Goal: Task Accomplishment & Management: Manage account settings

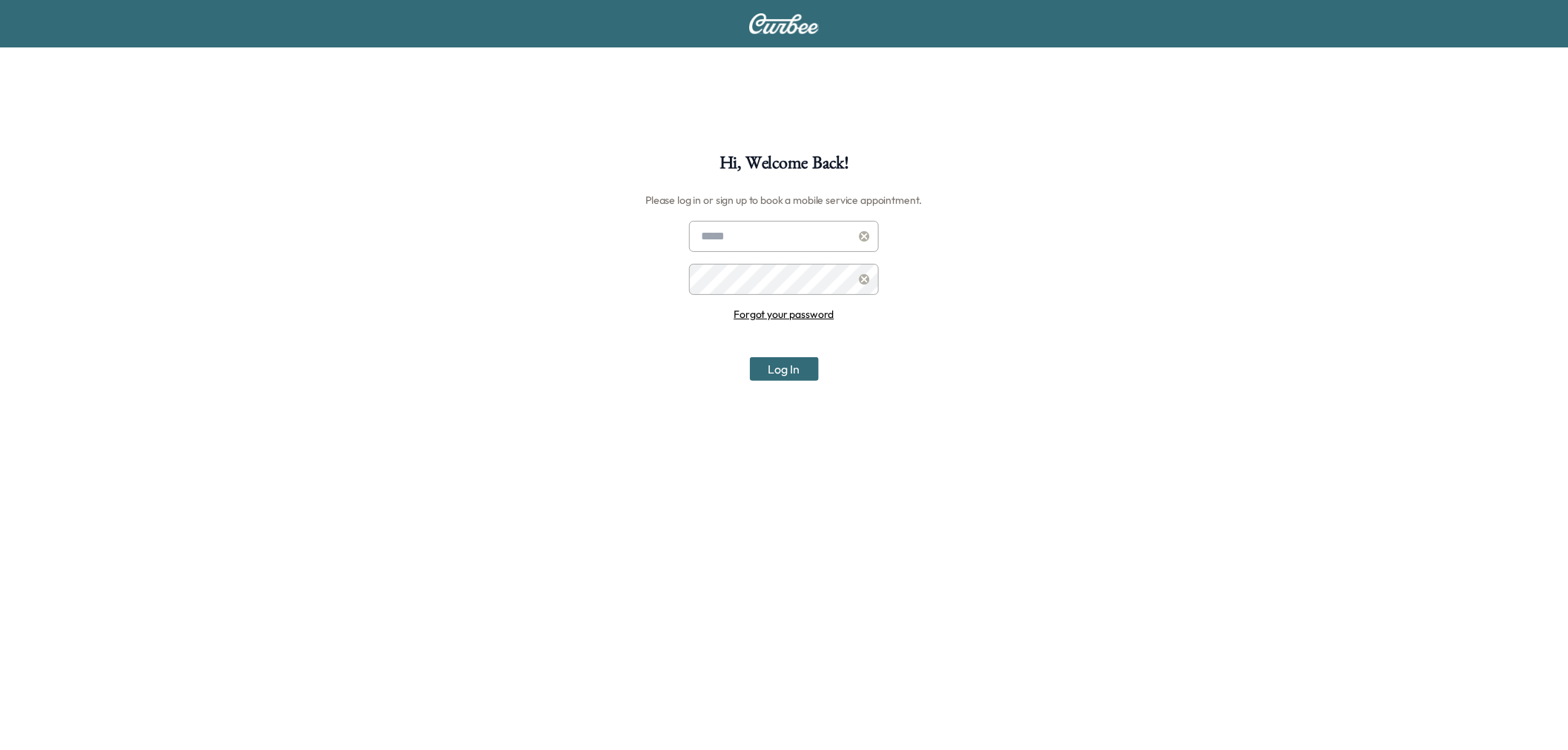
type input "**********"
click at [786, 372] on button "Log In" at bounding box center [784, 369] width 69 height 23
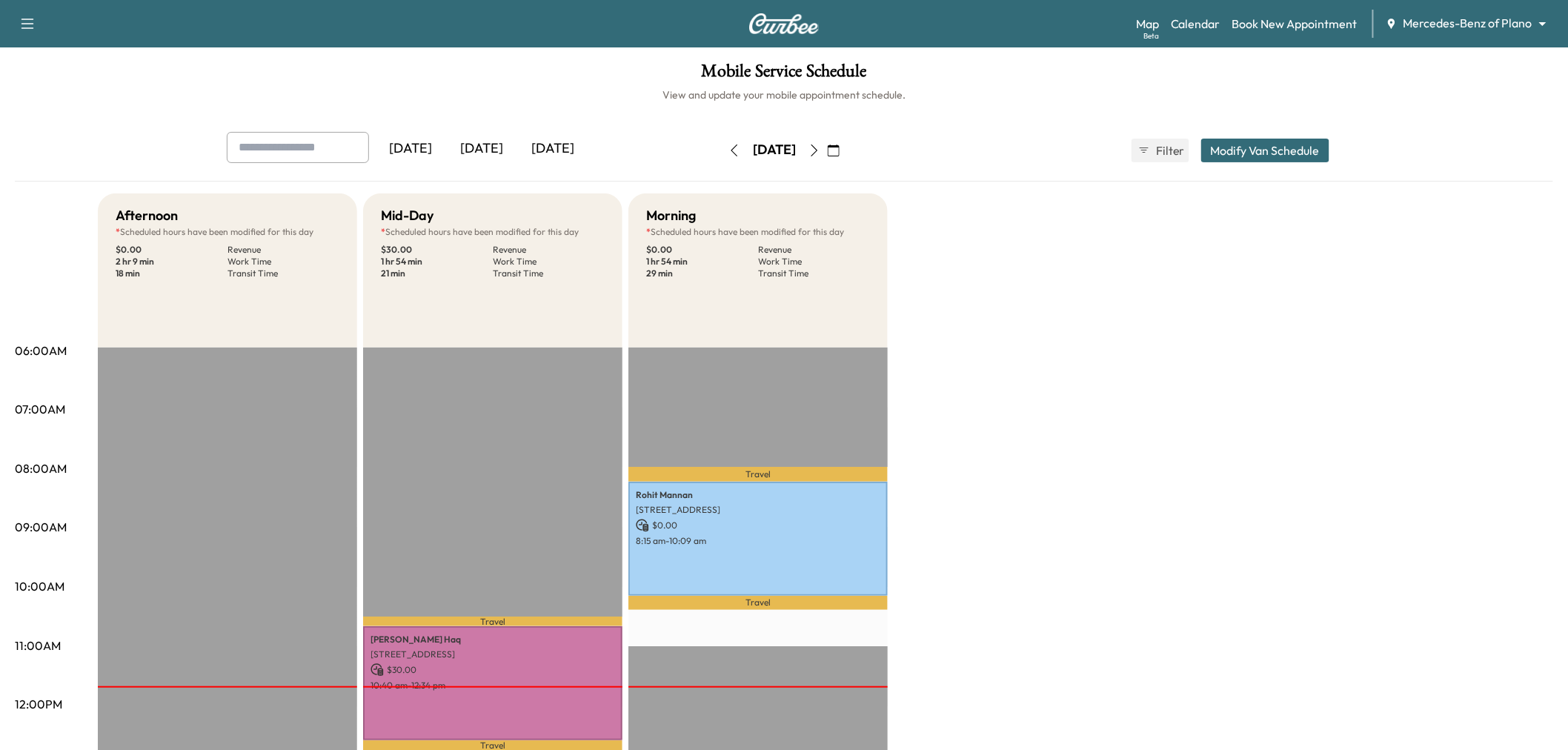
click at [818, 152] on icon "button" at bounding box center [815, 151] width 7 height 12
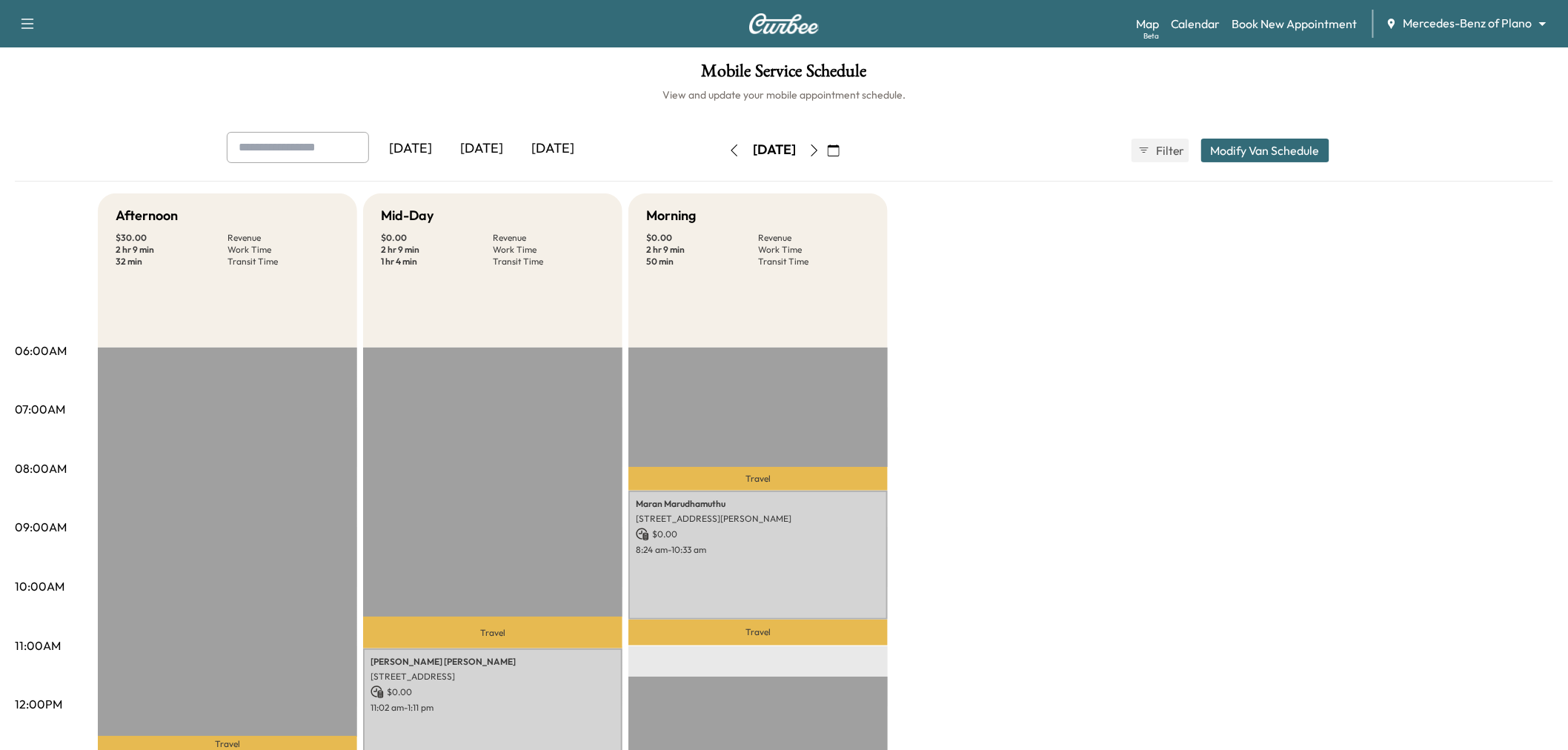
click at [827, 156] on button "button" at bounding box center [814, 150] width 25 height 23
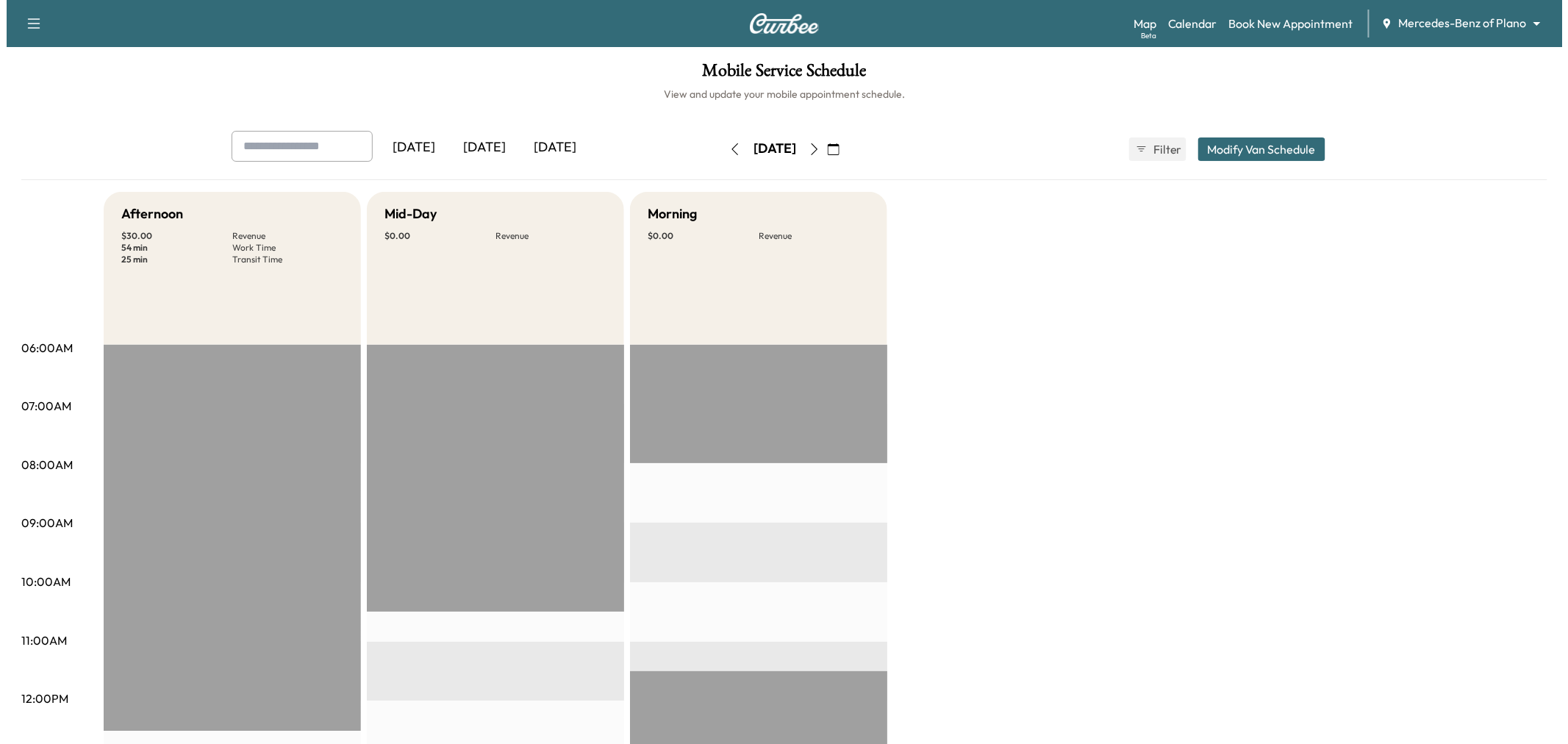
scroll to position [408, 0]
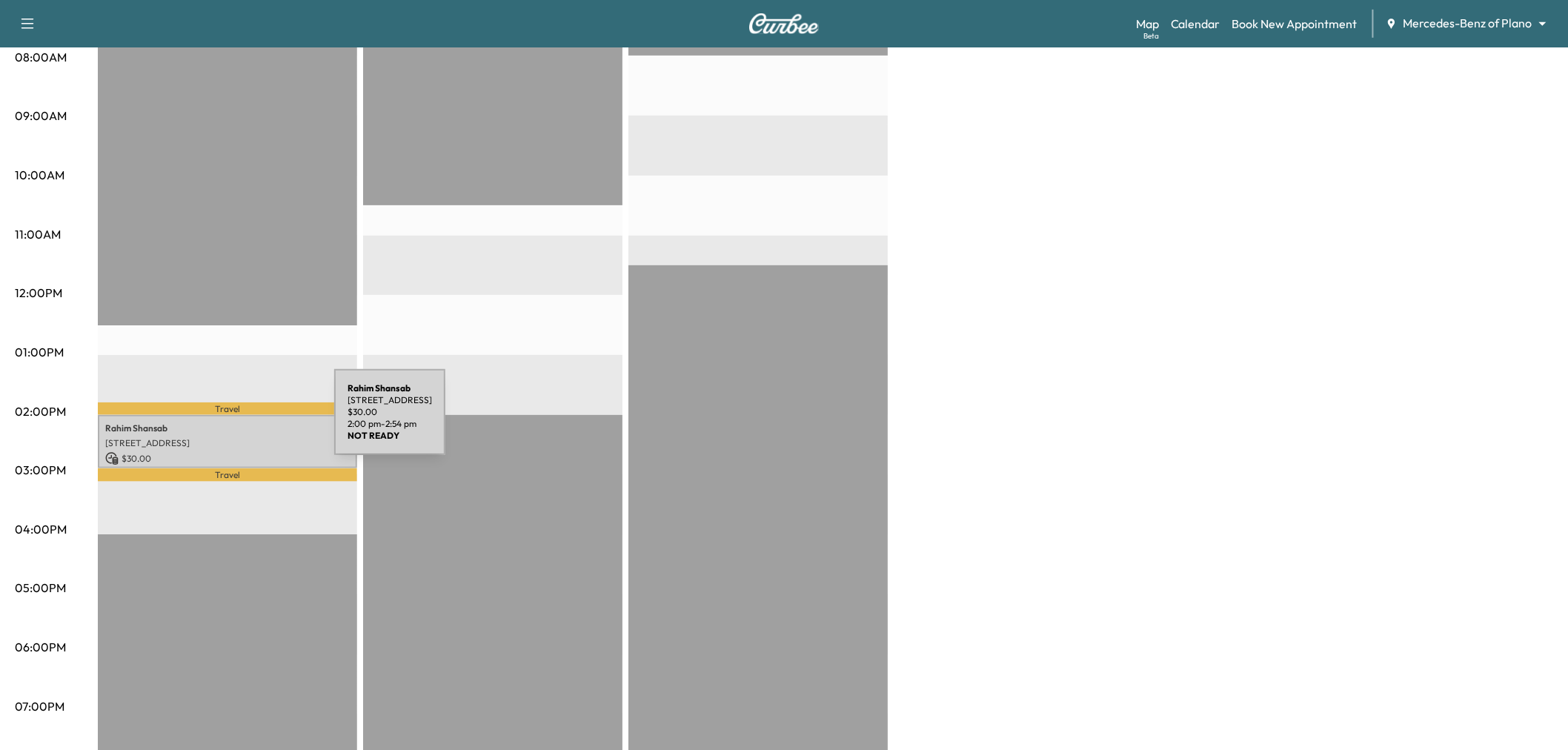
click at [223, 423] on p "[PERSON_NAME]" at bounding box center [228, 429] width 245 height 12
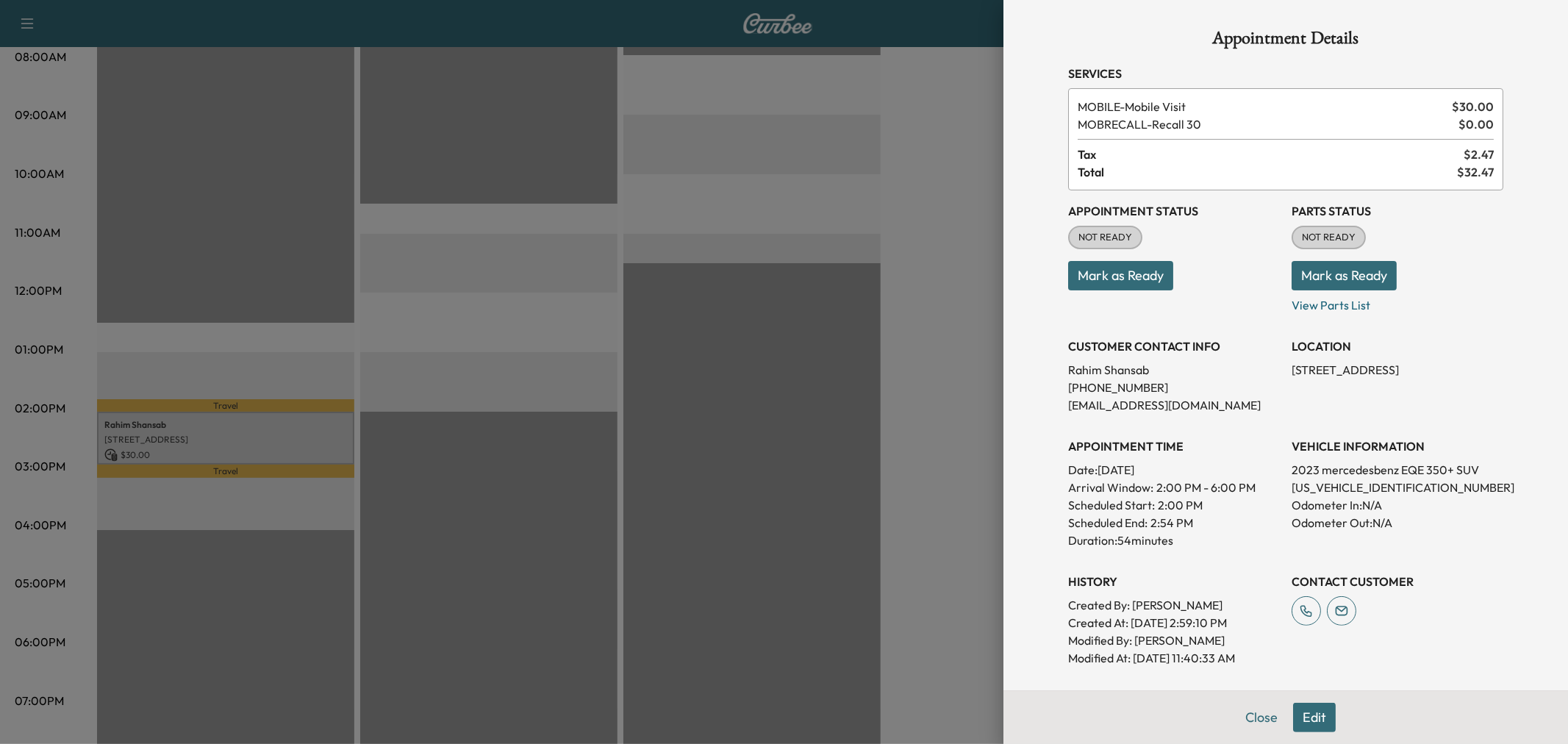
scroll to position [320, 0]
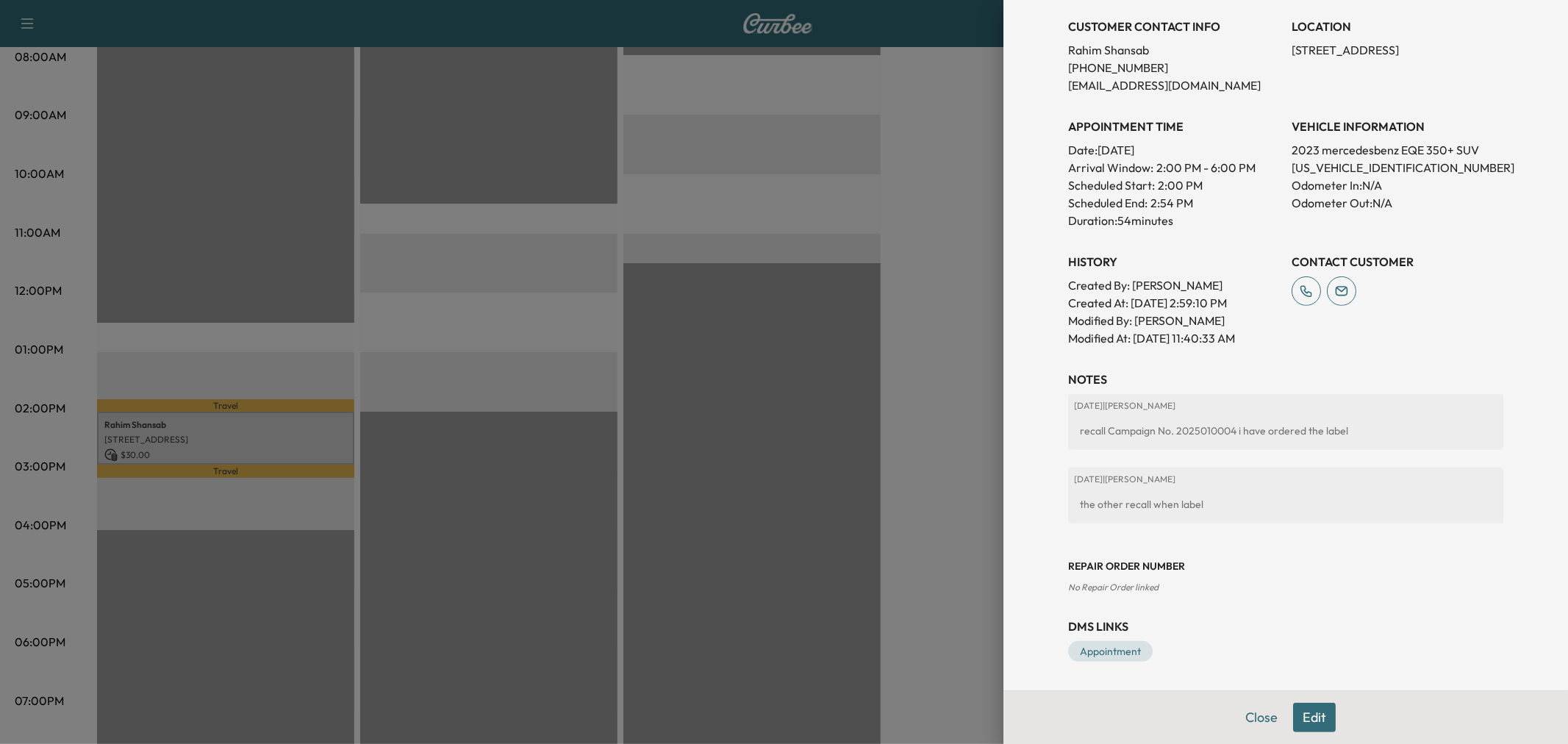
click at [1306, 718] on button "Edit" at bounding box center [1314, 717] width 43 height 29
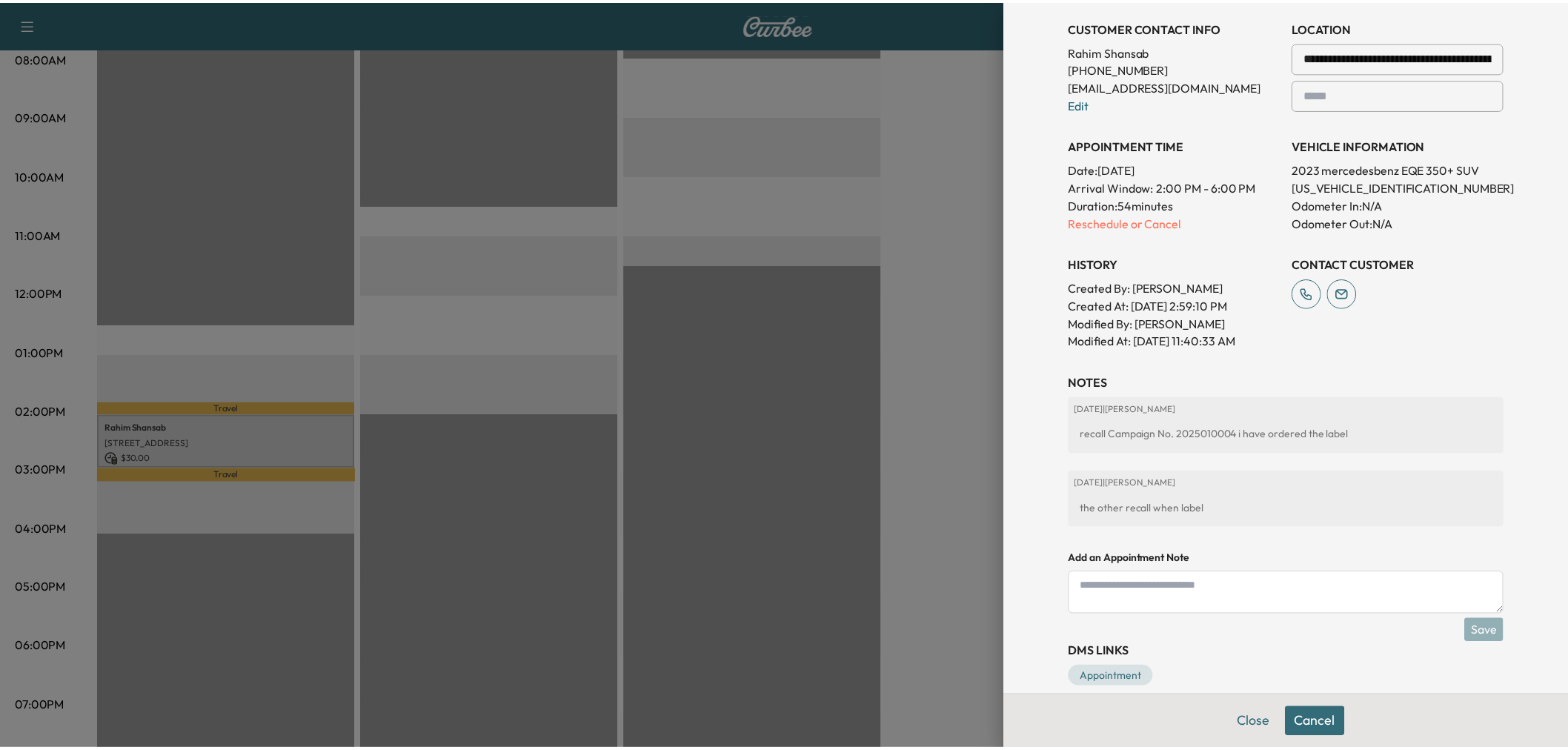
scroll to position [0, 0]
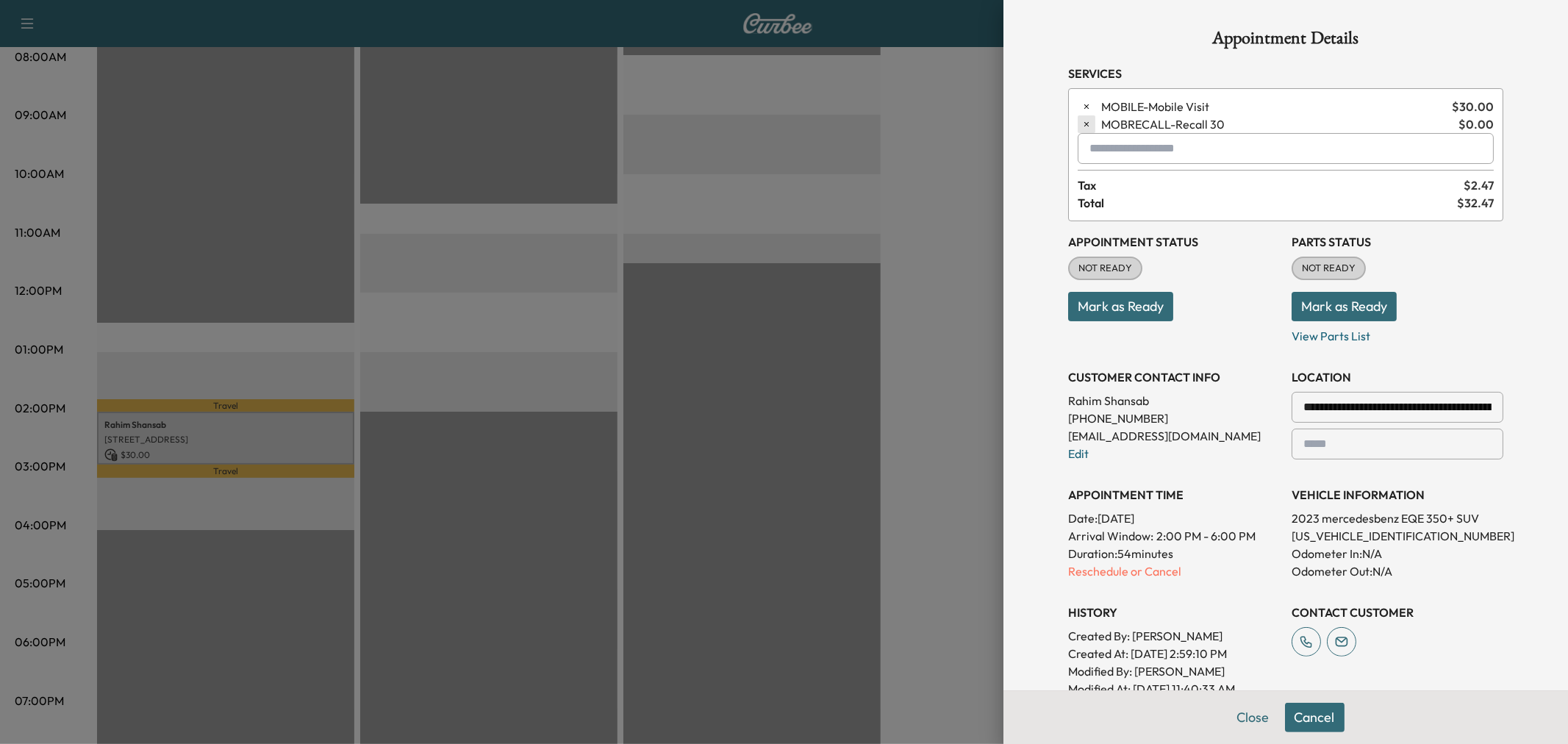
click at [1081, 121] on icon "button" at bounding box center [1087, 124] width 10 height 10
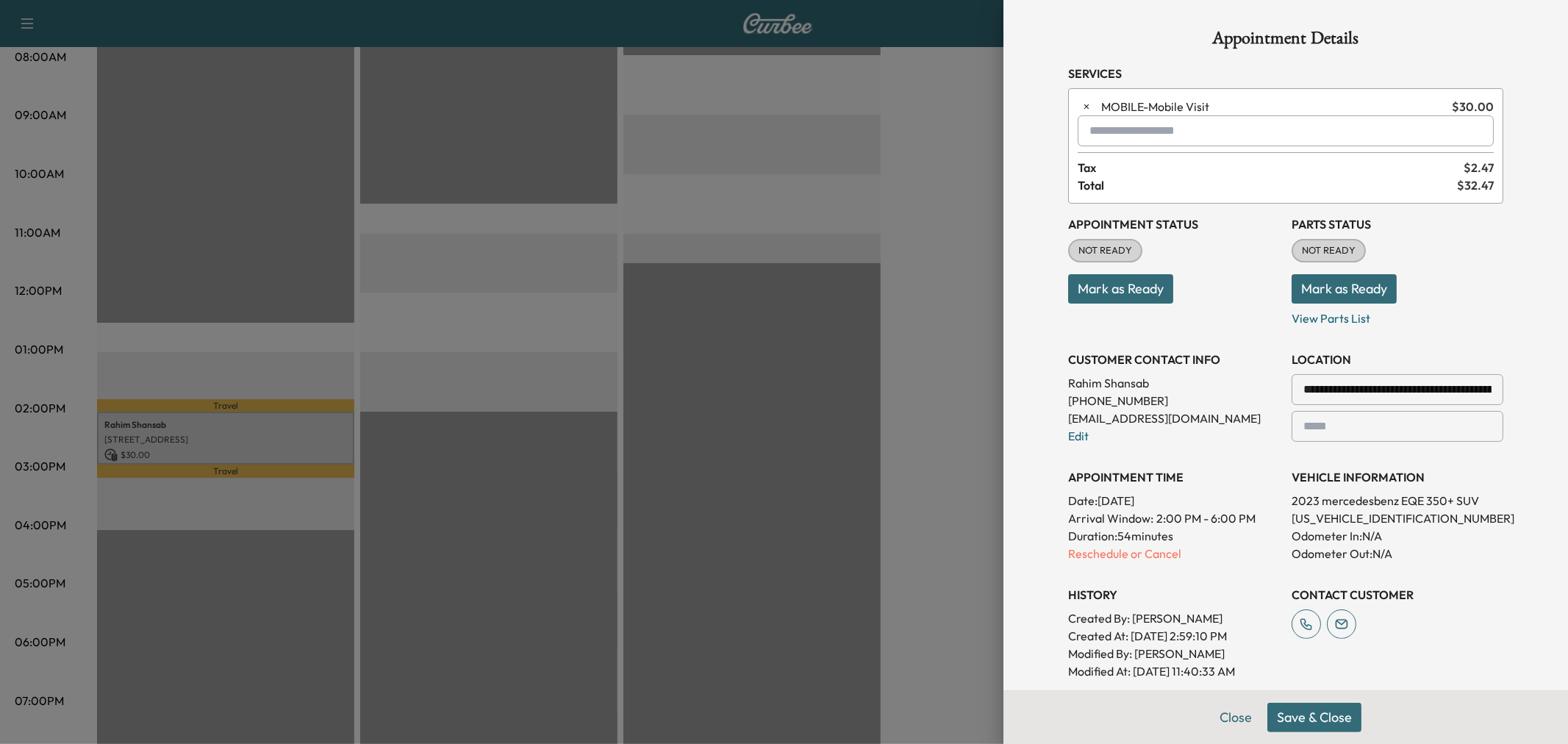
click at [1297, 714] on button "Save & Close" at bounding box center [1315, 717] width 94 height 29
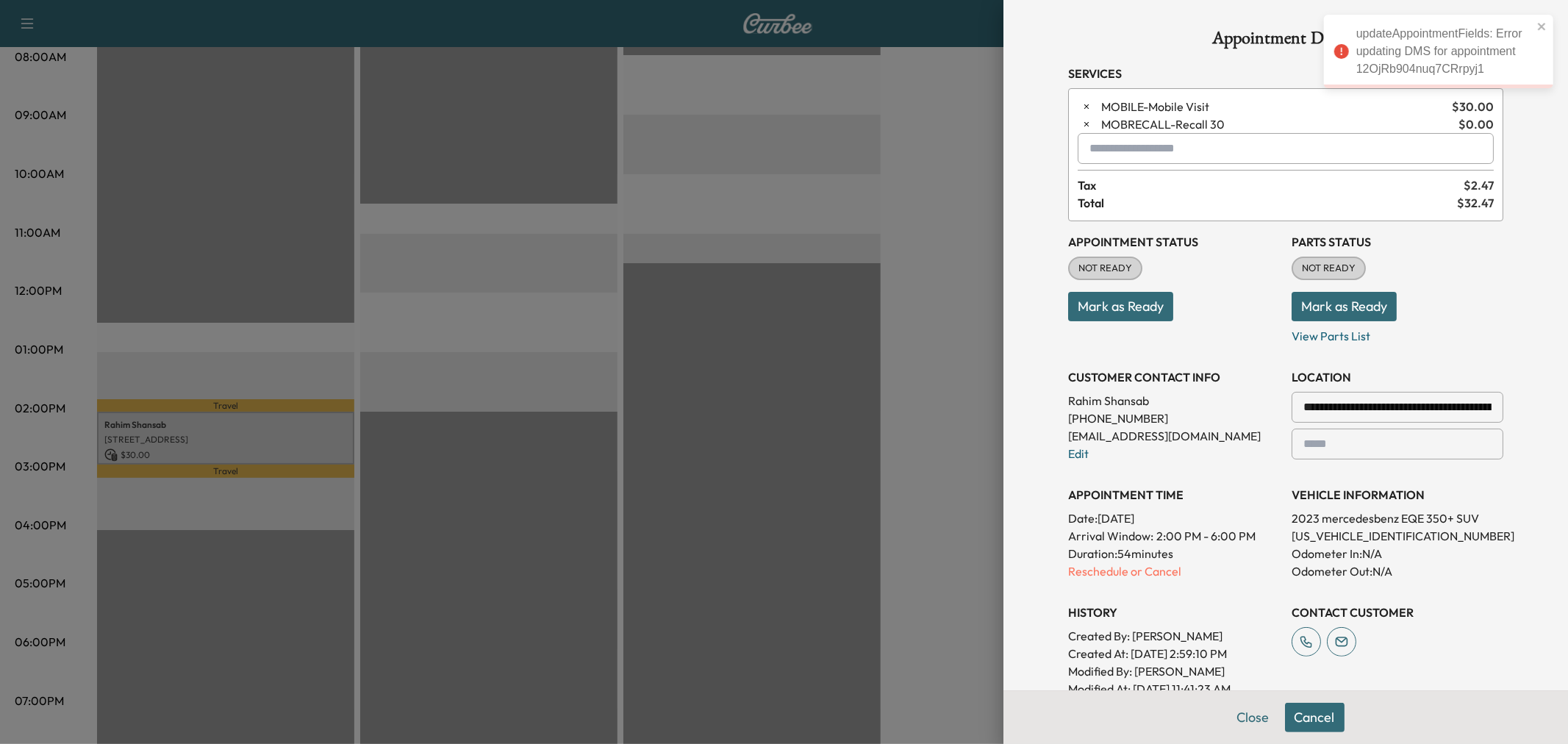
click at [819, 351] on div at bounding box center [784, 372] width 1568 height 744
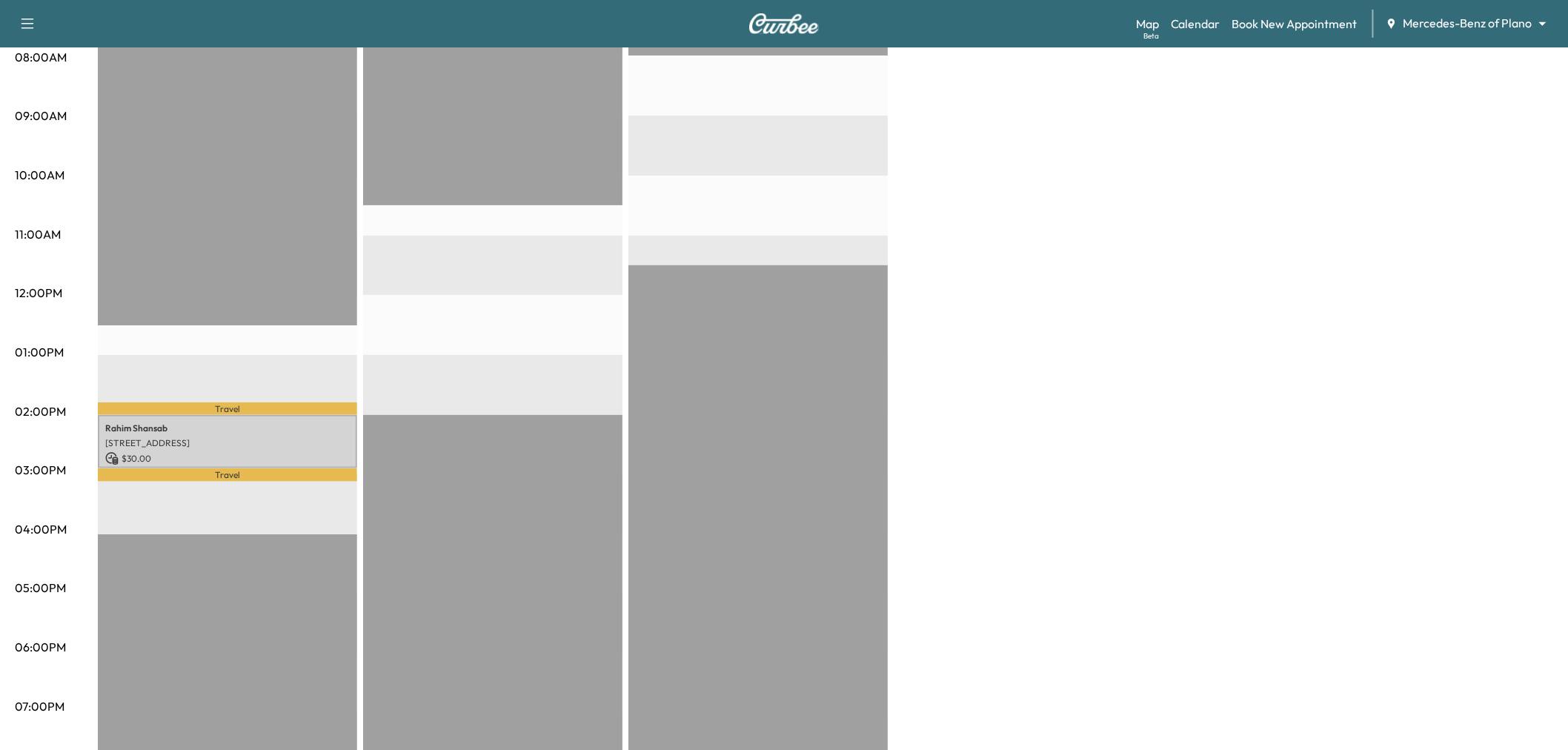
click at [205, 469] on p "Travel" at bounding box center [228, 475] width 259 height 13
click at [225, 452] on p "$ 30.00" at bounding box center [228, 459] width 245 height 14
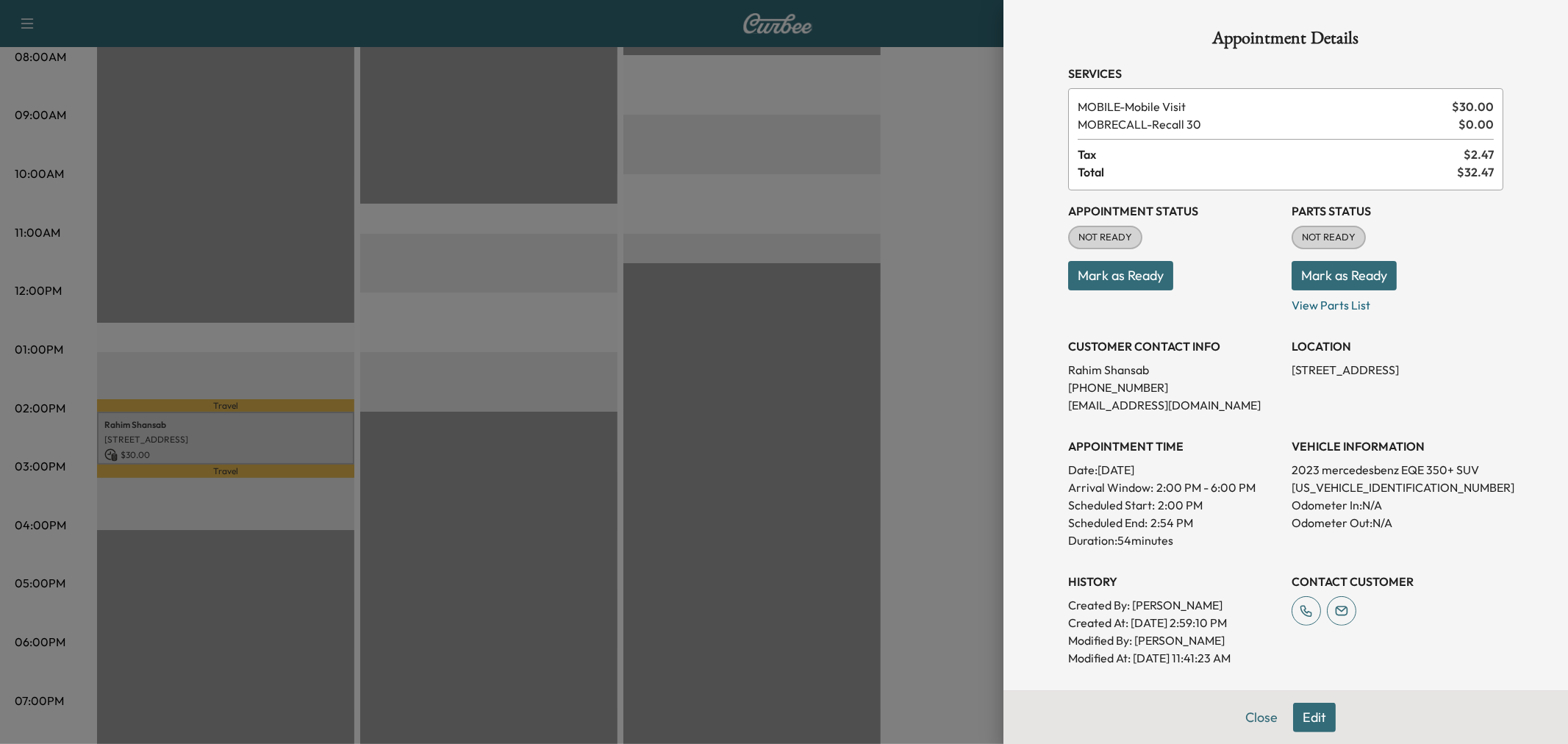
click at [399, 359] on div at bounding box center [784, 372] width 1568 height 744
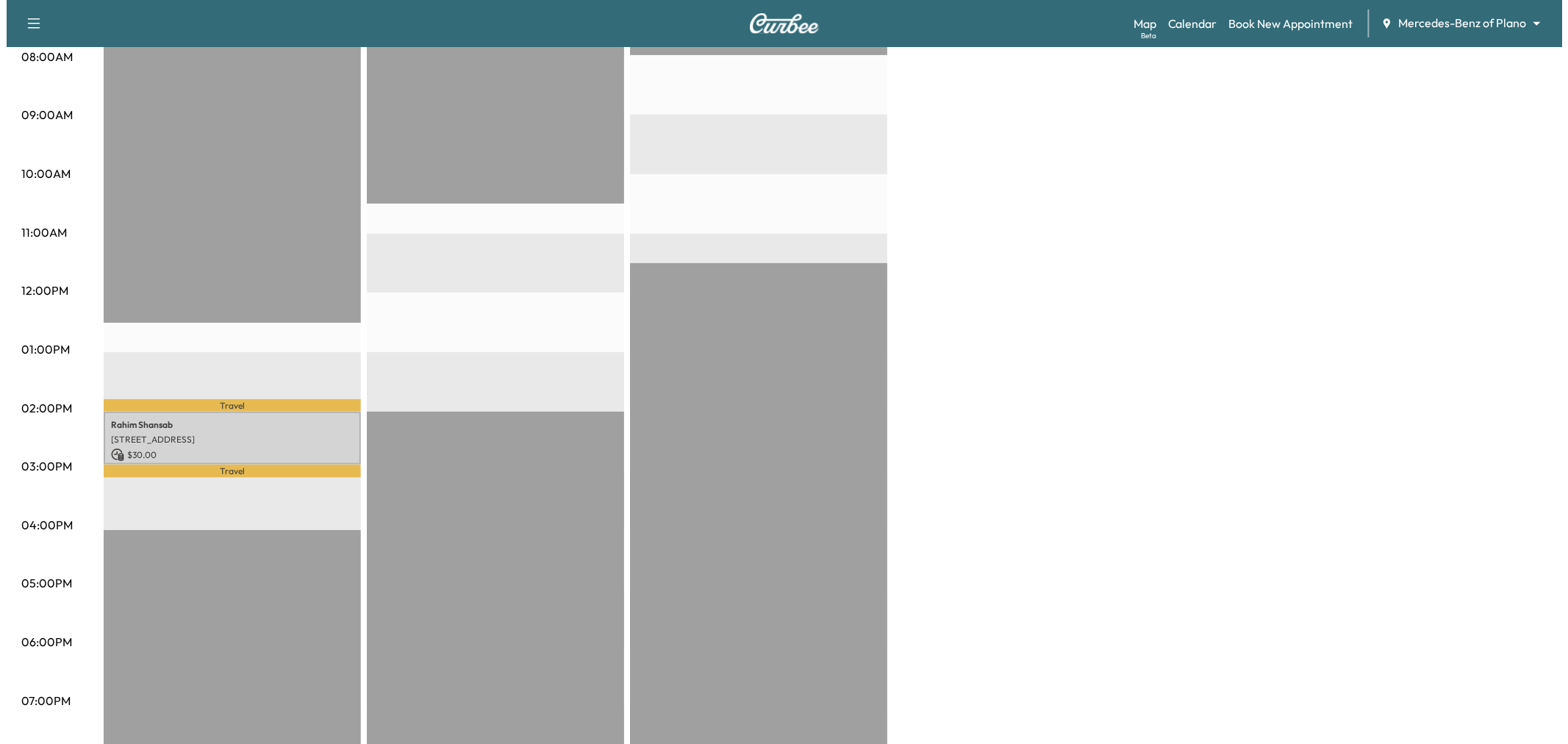
scroll to position [82, 0]
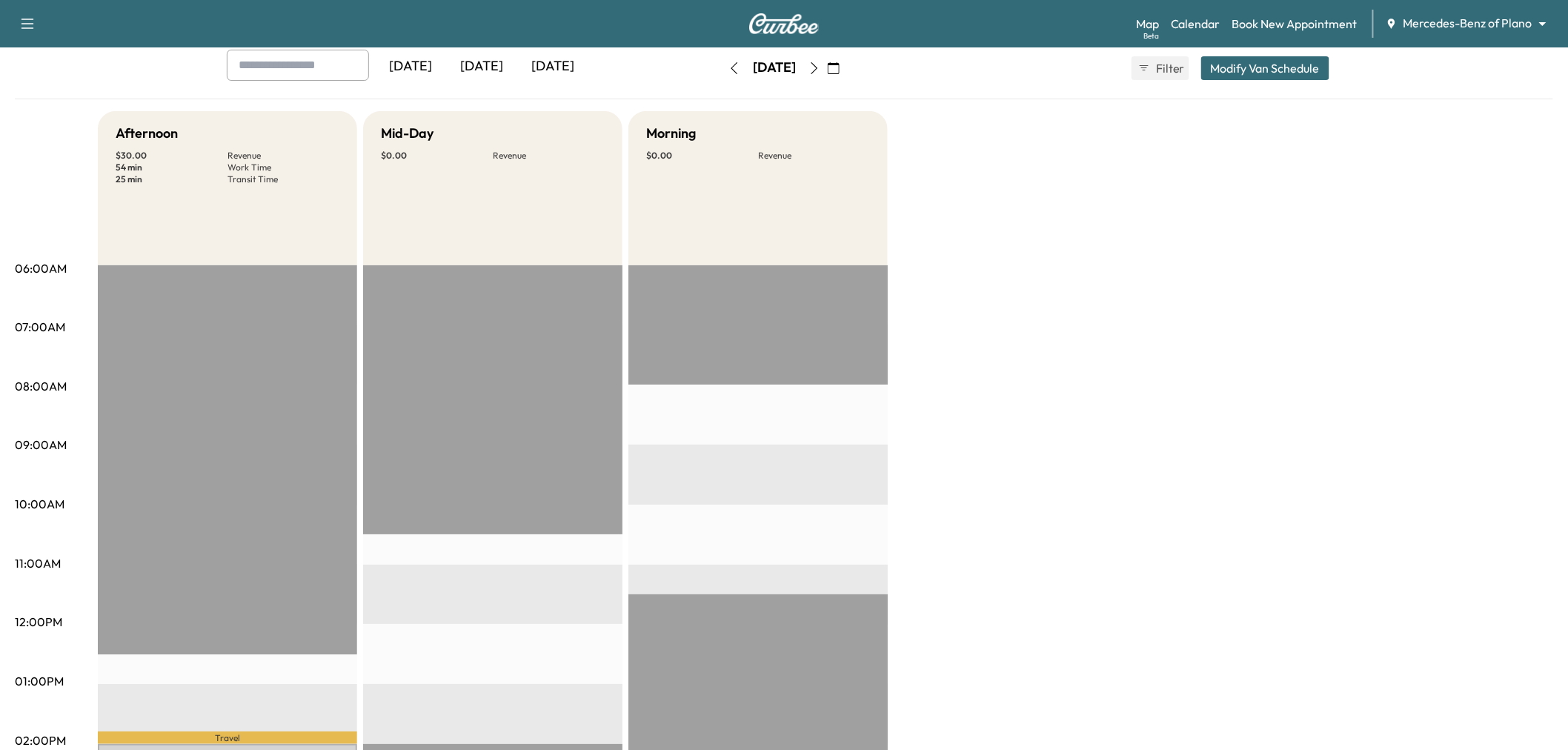
click at [1266, 60] on button "Modify Van Schedule" at bounding box center [1265, 68] width 128 height 23
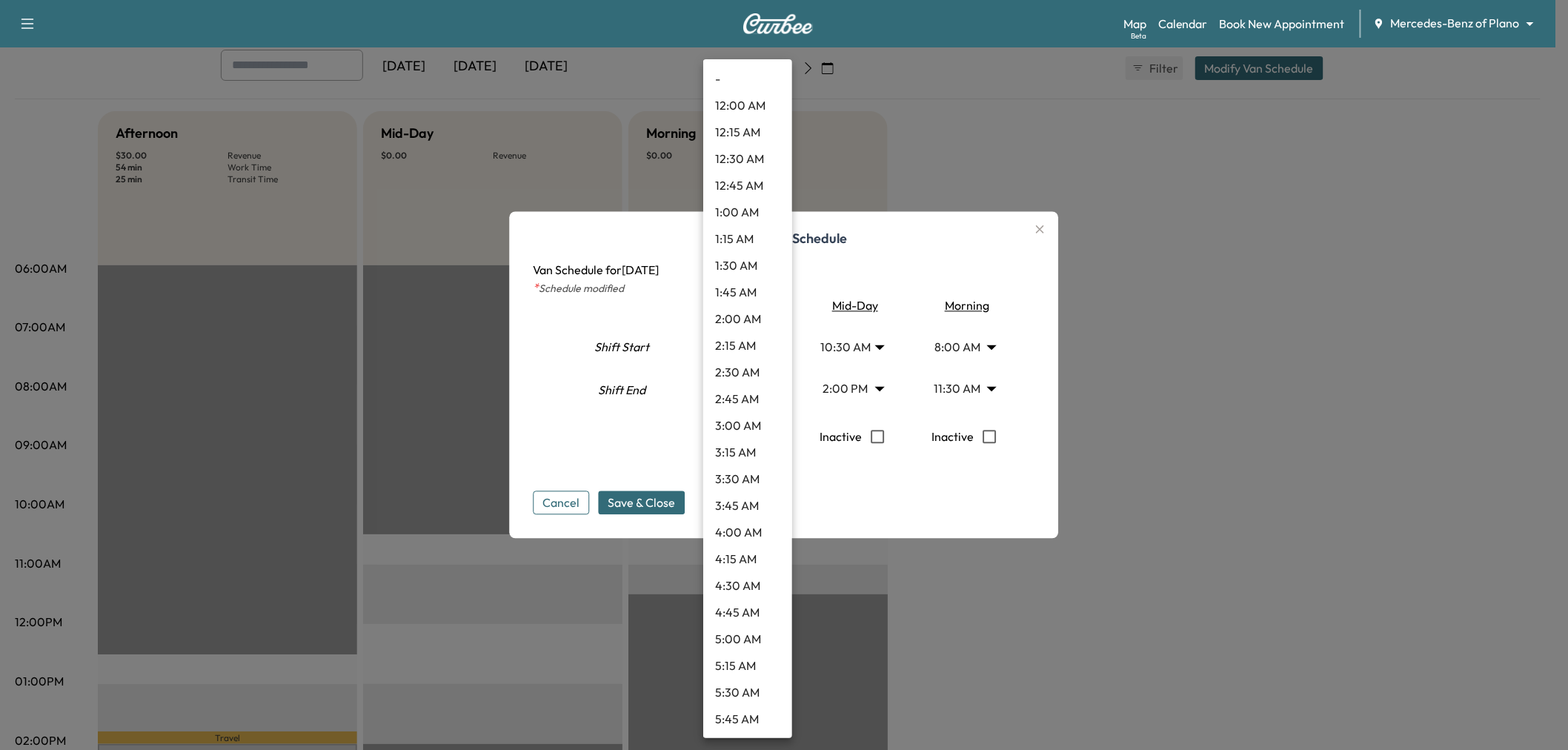
click at [751, 393] on body "Support Log Out Map Beta Calendar Book New Appointment Mercedes-Benz of Plano *…" at bounding box center [784, 292] width 1568 height 750
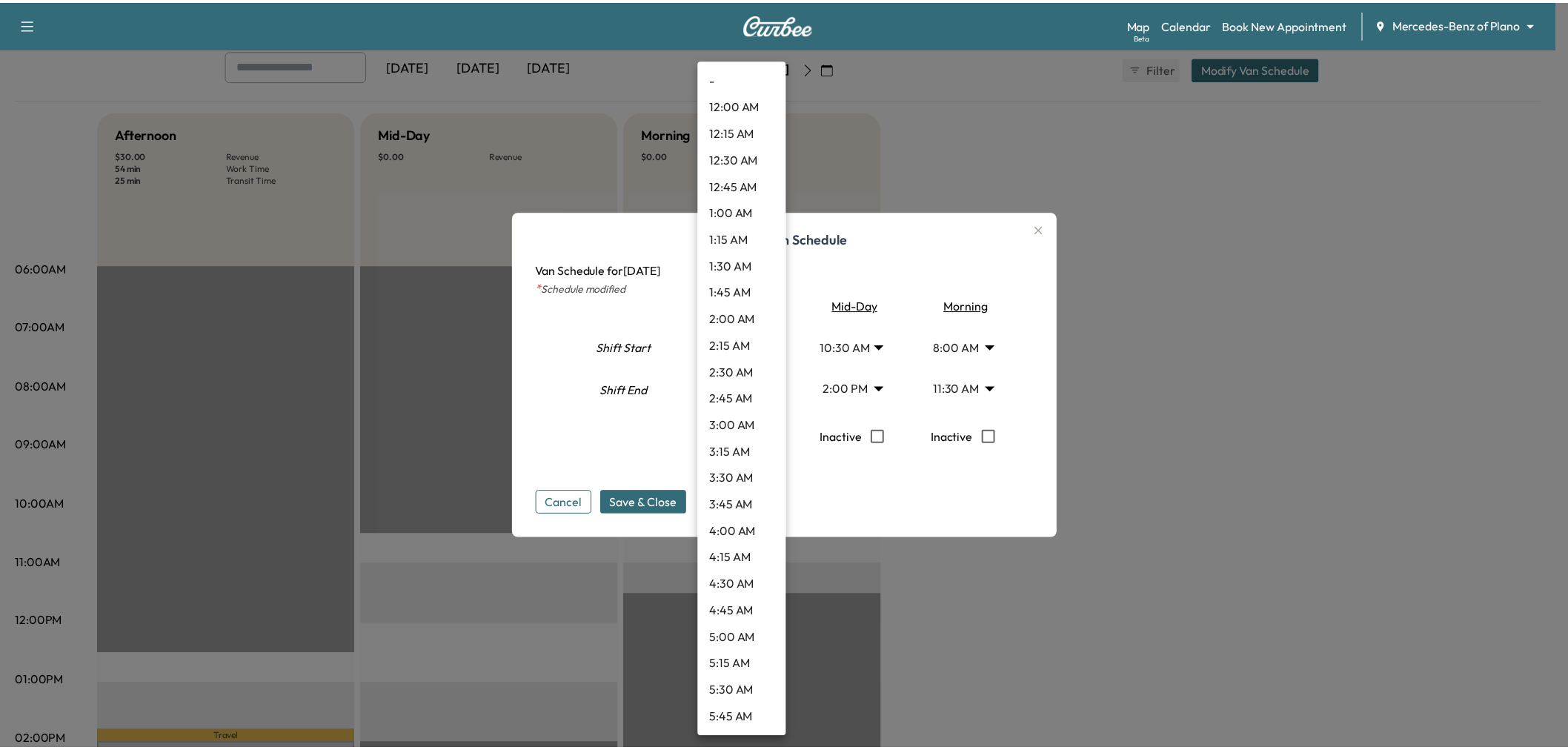
scroll to position [1413, 0]
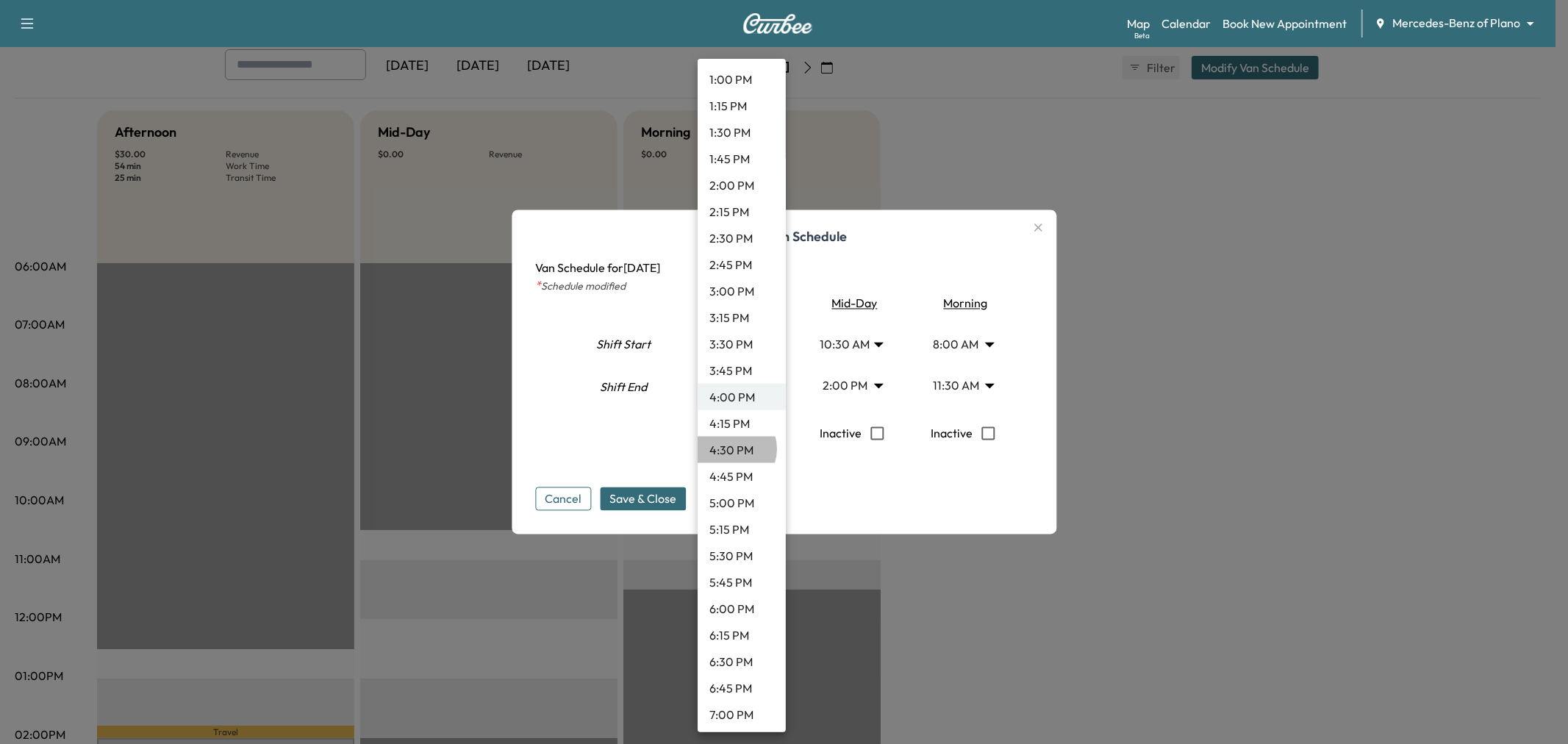
click at [734, 449] on li "4:30 PM" at bounding box center [741, 449] width 88 height 26
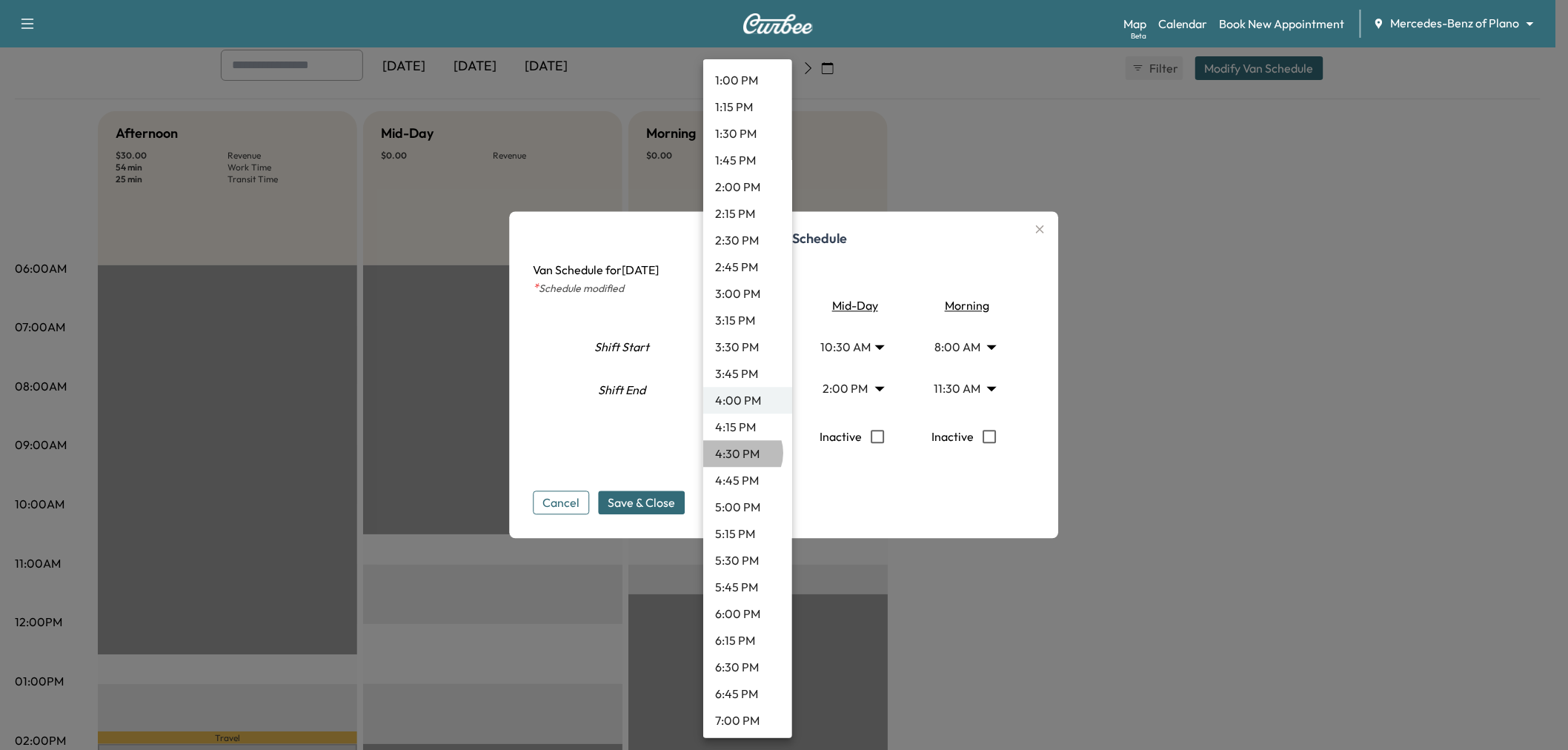
type input "****"
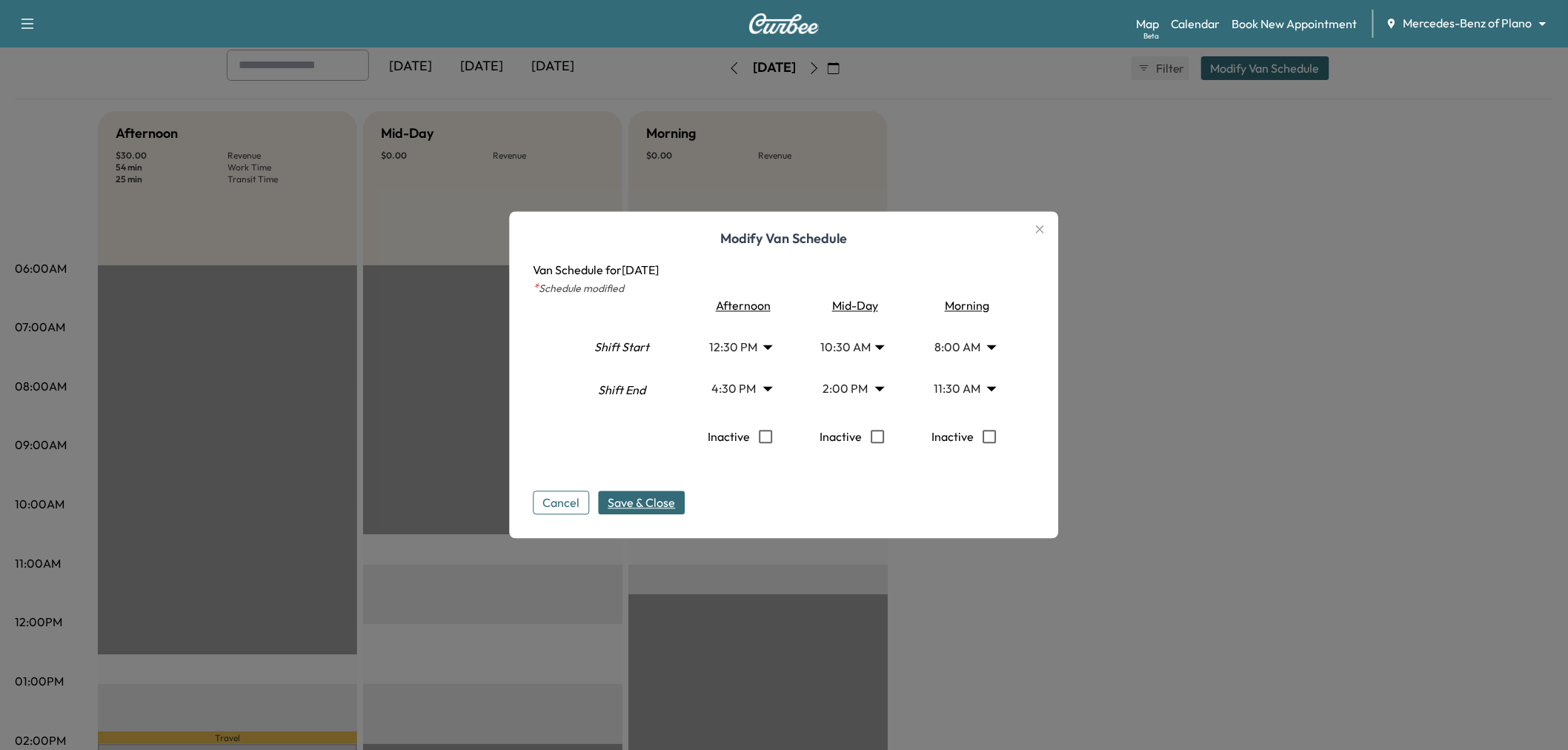
click at [647, 513] on button "Save & Close" at bounding box center [642, 503] width 87 height 23
click at [1041, 230] on icon "button" at bounding box center [1041, 230] width 18 height 18
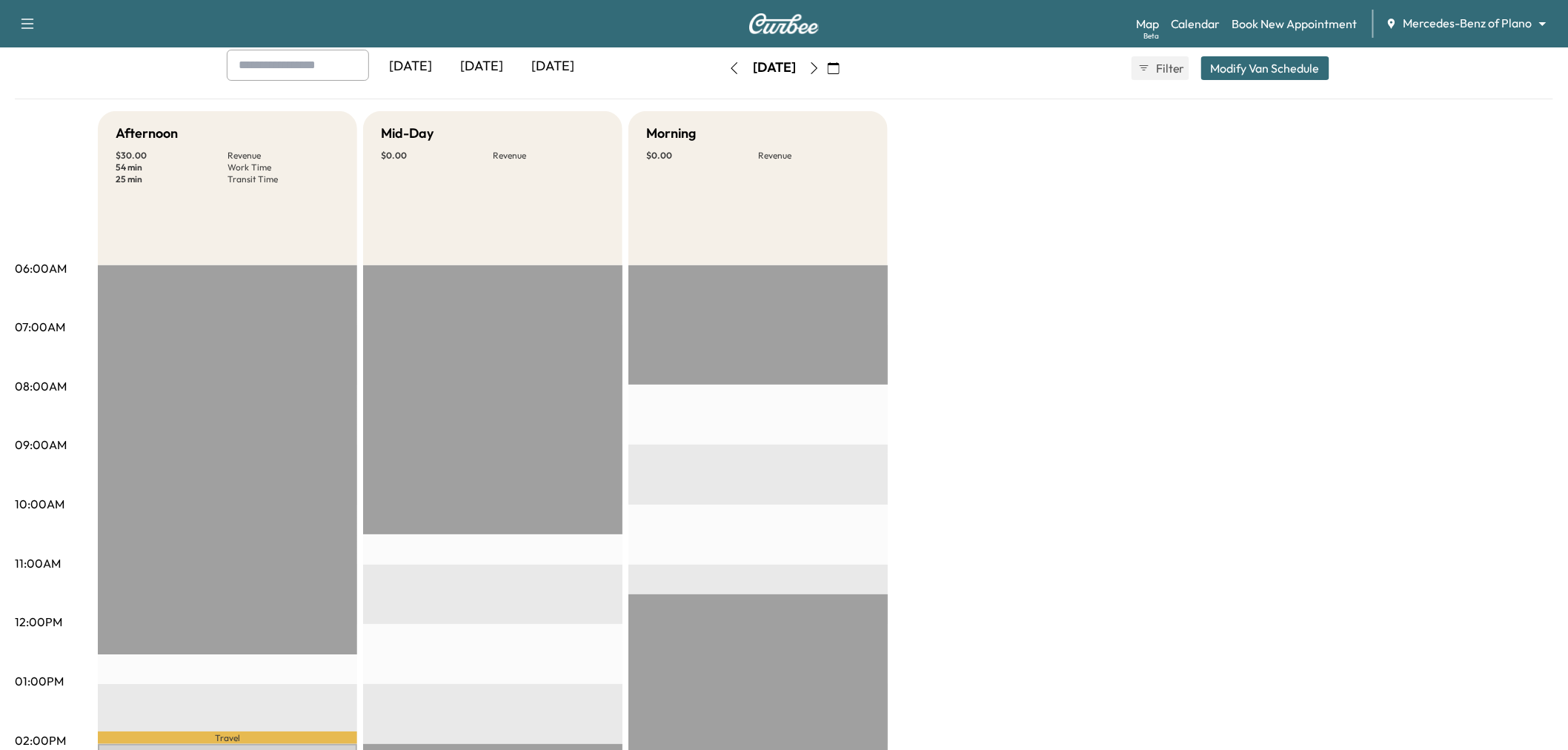
click at [1093, 290] on div "Afternoon $ 30.00 Revenue 54 min Work Time 25 min Transit Time Travel [PERSON_N…" at bounding box center [826, 667] width 1456 height 1112
click at [31, 17] on icon "button" at bounding box center [28, 24] width 18 height 18
click at [47, 173] on button "Log Out" at bounding box center [52, 166] width 56 height 23
